Goal: Task Accomplishment & Management: Complete application form

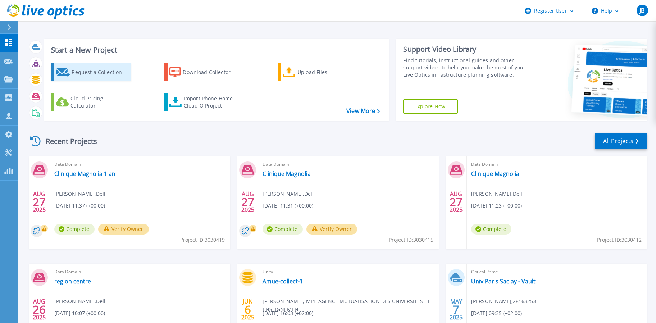
click at [92, 74] on div "Request a Collection" at bounding box center [101, 72] width 58 height 14
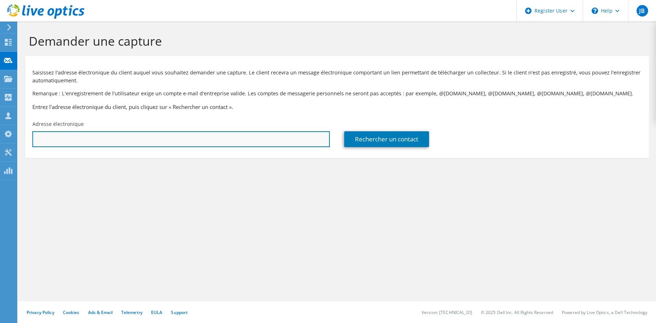
click at [65, 133] on input "text" at bounding box center [180, 139] width 297 height 16
paste input "Jérôme FLATOT <jerome.flatot@institutimagine.org>"
type input "jerome.flatot@institutimagine.org"
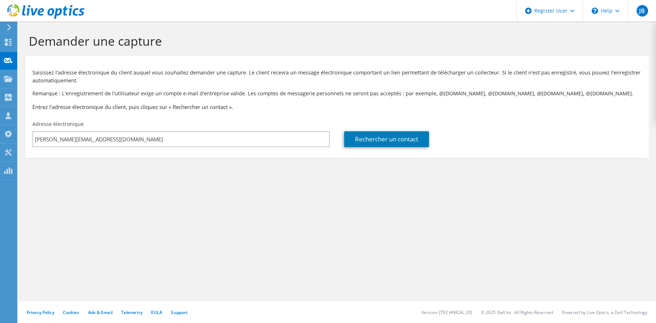
drag, startPoint x: 222, startPoint y: 187, endPoint x: 229, endPoint y: 188, distance: 6.6
click at [223, 188] on section "Demander une capture Saisissez l'adresse électronique du client auquel vous sou…" at bounding box center [337, 108] width 638 height 172
click at [386, 141] on link "Rechercher un contact" at bounding box center [386, 139] width 85 height 16
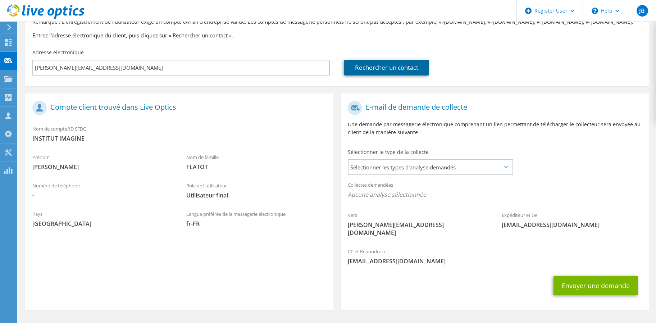
scroll to position [72, 0]
click at [497, 168] on span "Sélectionner les types d'analyse demandés" at bounding box center [430, 167] width 164 height 14
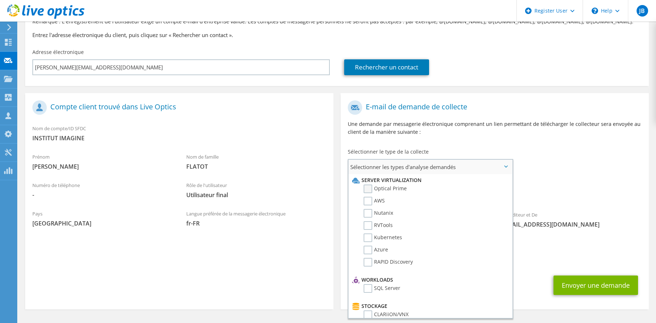
click at [372, 188] on label "Optical Prime" at bounding box center [384, 188] width 43 height 9
click at [0, 0] on input "Optical Prime" at bounding box center [0, 0] width 0 height 0
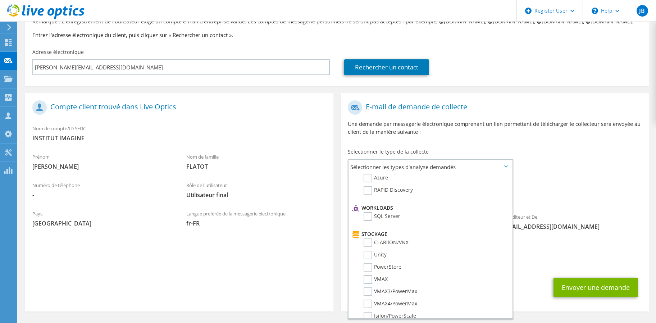
click at [519, 274] on div "Envoyer une demande" at bounding box center [494, 287] width 308 height 27
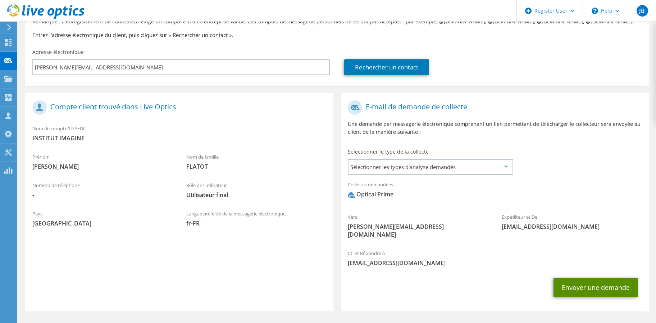
click at [599, 280] on button "Envoyer une demande" at bounding box center [595, 286] width 84 height 19
